Goal: Use online tool/utility: Use online tool/utility

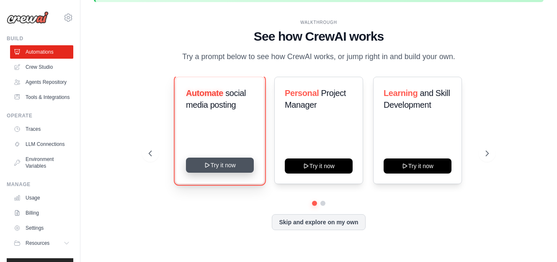
click at [246, 163] on button "Try it now" at bounding box center [220, 165] width 68 height 15
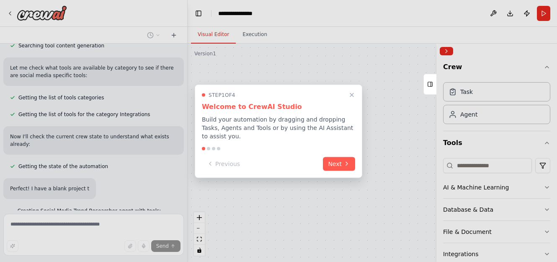
scroll to position [229, 0]
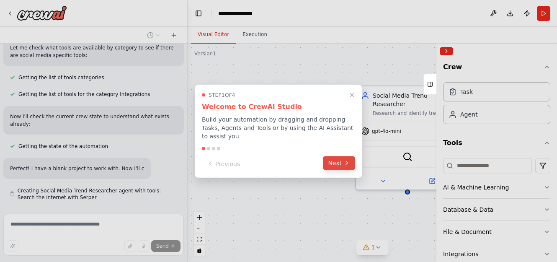
click at [343, 164] on button "Next" at bounding box center [339, 163] width 32 height 14
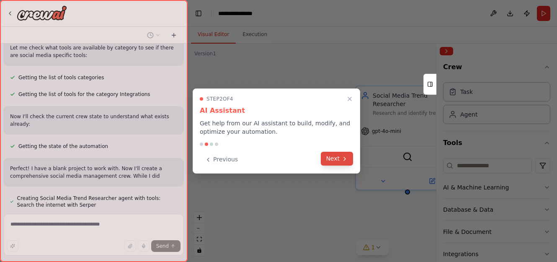
click at [342, 163] on button "Next" at bounding box center [337, 159] width 32 height 14
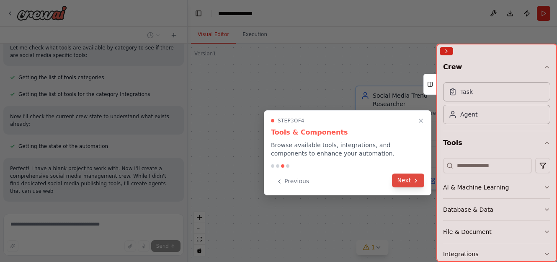
click at [415, 179] on icon at bounding box center [416, 180] width 7 height 7
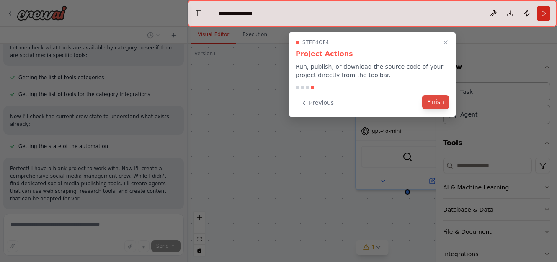
click at [433, 102] on button "Finish" at bounding box center [435, 102] width 27 height 14
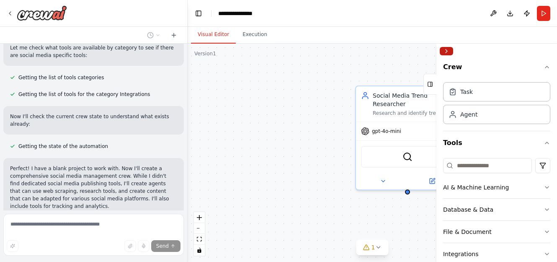
click at [447, 52] on button "Collapse right sidebar" at bounding box center [446, 51] width 13 height 8
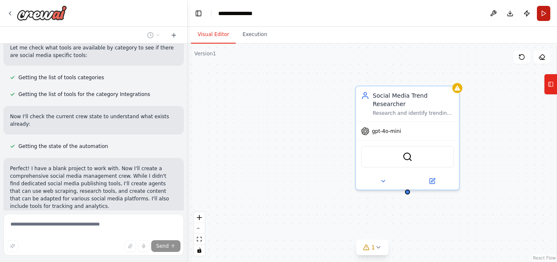
click at [547, 10] on button "Run" at bounding box center [543, 13] width 13 height 15
